Goal: Navigation & Orientation: Find specific page/section

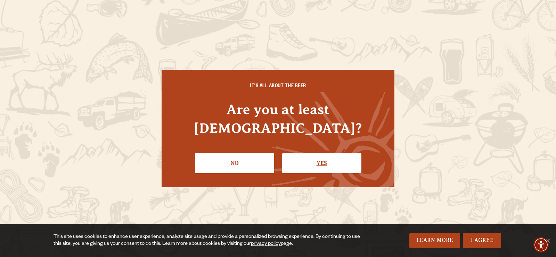
click at [317, 153] on link "Yes" at bounding box center [321, 163] width 79 height 20
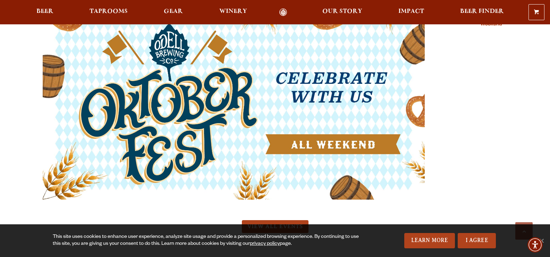
scroll to position [1667, 0]
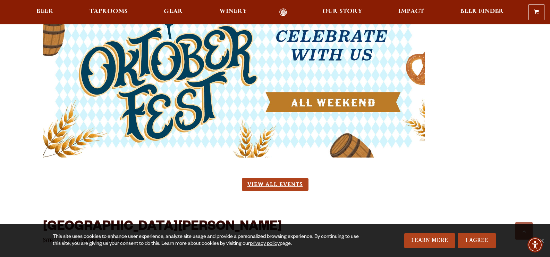
click at [279, 179] on link "View All Events" at bounding box center [275, 184] width 67 height 13
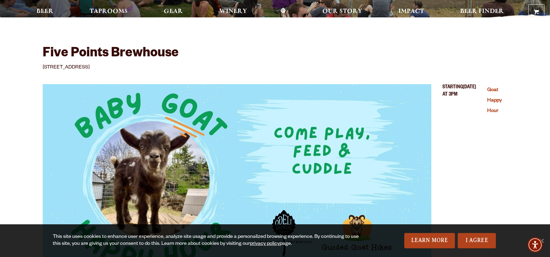
scroll to position [0, 0]
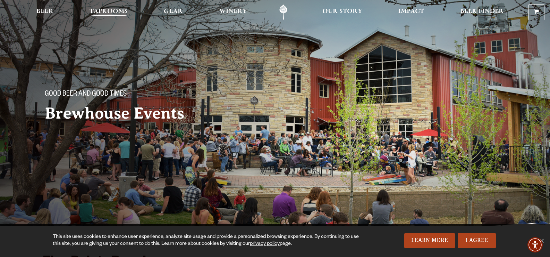
click at [115, 10] on span "Taprooms" at bounding box center [109, 12] width 38 height 6
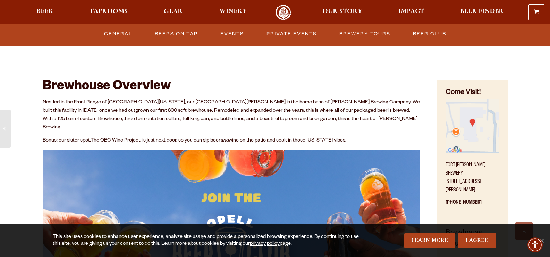
scroll to position [313, 0]
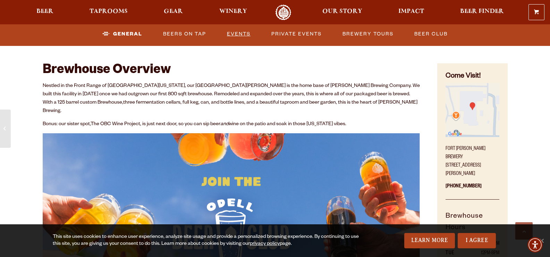
click at [234, 31] on link "Events" at bounding box center [238, 34] width 29 height 16
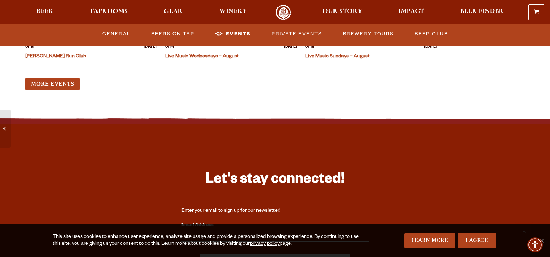
scroll to position [1834, 0]
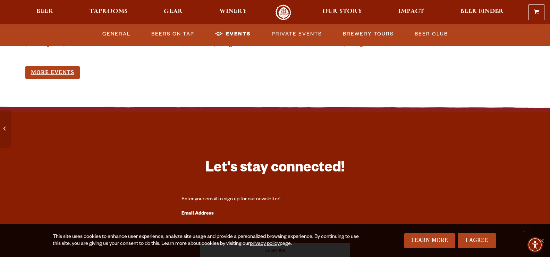
click at [59, 66] on link "More Events" at bounding box center [52, 72] width 55 height 13
